Goal: Information Seeking & Learning: Learn about a topic

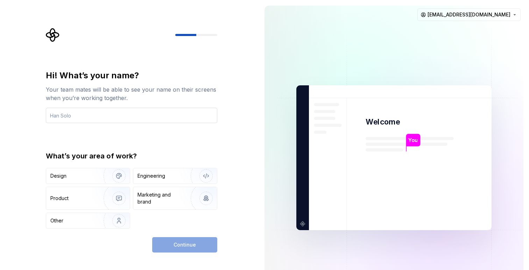
click at [107, 112] on input "text" at bounding box center [132, 115] width 172 height 15
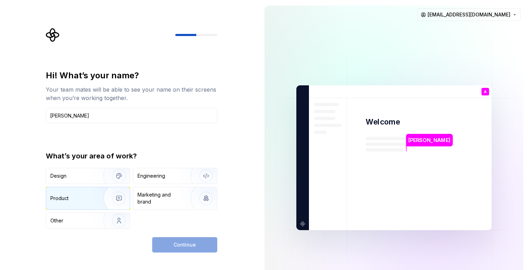
type input "Anas"
click at [115, 205] on img "button" at bounding box center [114, 198] width 45 height 47
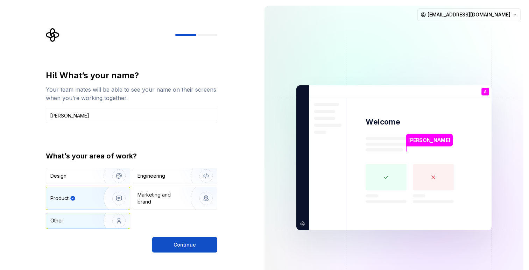
click at [116, 220] on img "button" at bounding box center [114, 220] width 45 height 47
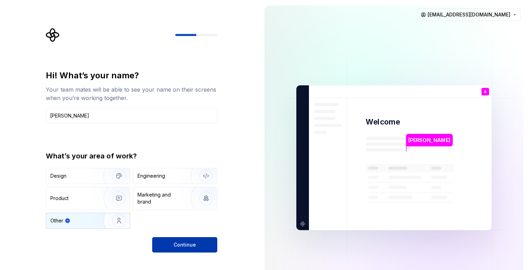
click at [192, 245] on span "Continue" at bounding box center [185, 245] width 22 height 7
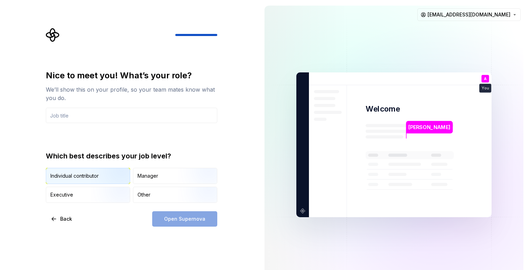
click at [95, 179] on img "button" at bounding box center [113, 184] width 45 height 47
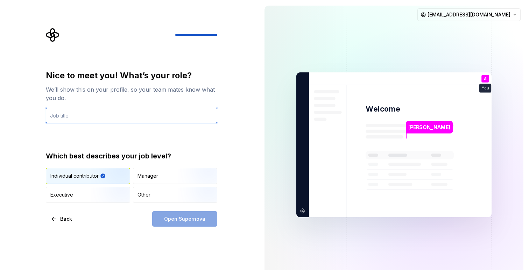
click at [137, 115] on input "text" at bounding box center [132, 115] width 172 height 15
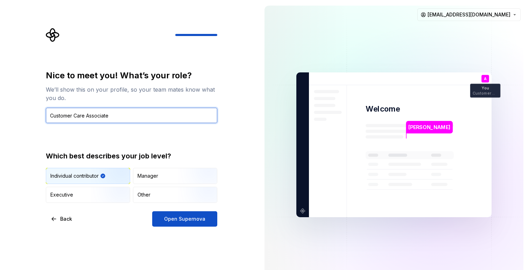
type input "Customer Care Associate"
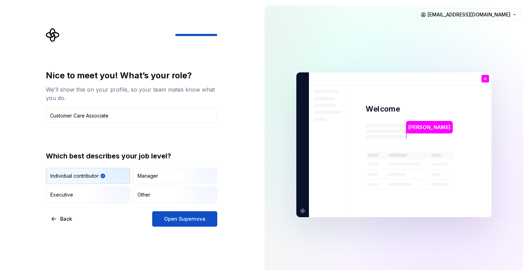
click at [191, 142] on div "Nice to meet you! What’s your role? We’ll show this on your profile, so your te…" at bounding box center [132, 136] width 172 height 133
click at [194, 224] on button "Open Supernova" at bounding box center [184, 219] width 65 height 15
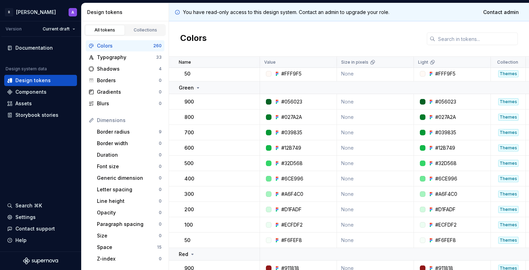
scroll to position [158, 0]
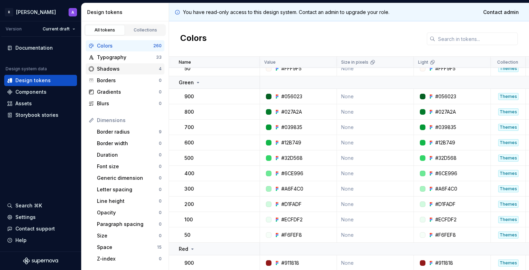
click at [122, 68] on div "Shadows" at bounding box center [128, 68] width 62 height 7
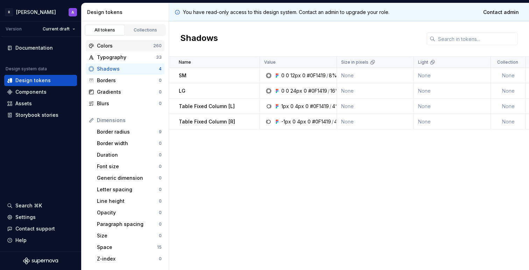
click at [122, 44] on div "Colors" at bounding box center [125, 45] width 56 height 7
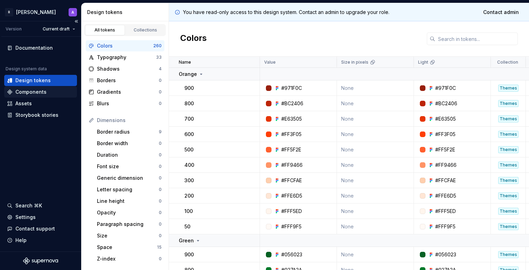
click at [31, 92] on div "Components" at bounding box center [30, 92] width 31 height 7
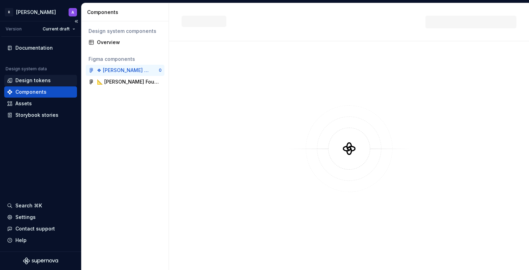
click at [26, 79] on div "Design tokens" at bounding box center [32, 80] width 35 height 7
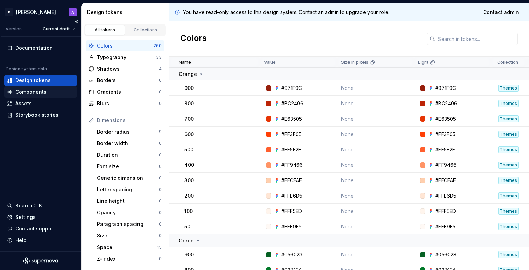
click at [41, 92] on div "Components" at bounding box center [30, 92] width 31 height 7
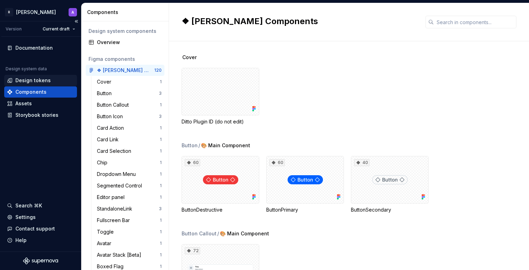
click at [34, 78] on div "Design tokens" at bounding box center [32, 80] width 35 height 7
